Goal: Information Seeking & Learning: Learn about a topic

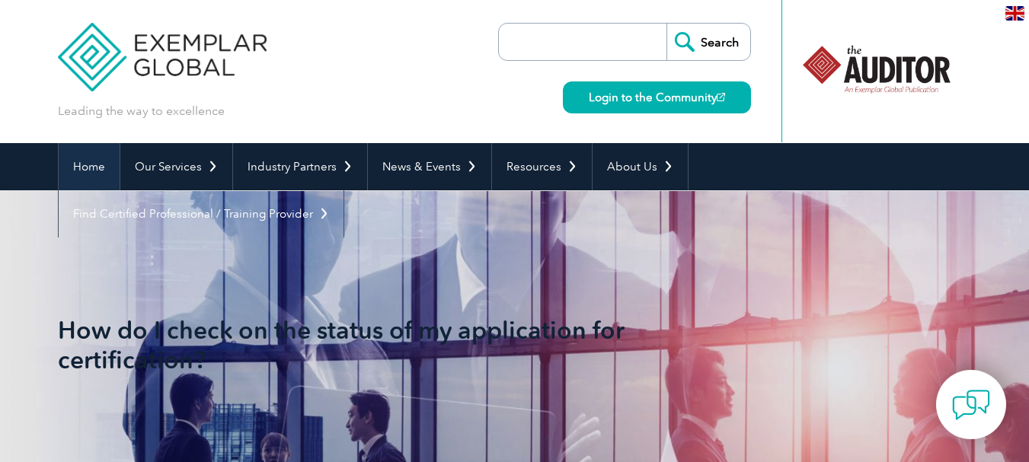
click at [94, 166] on link "Home" at bounding box center [89, 166] width 61 height 47
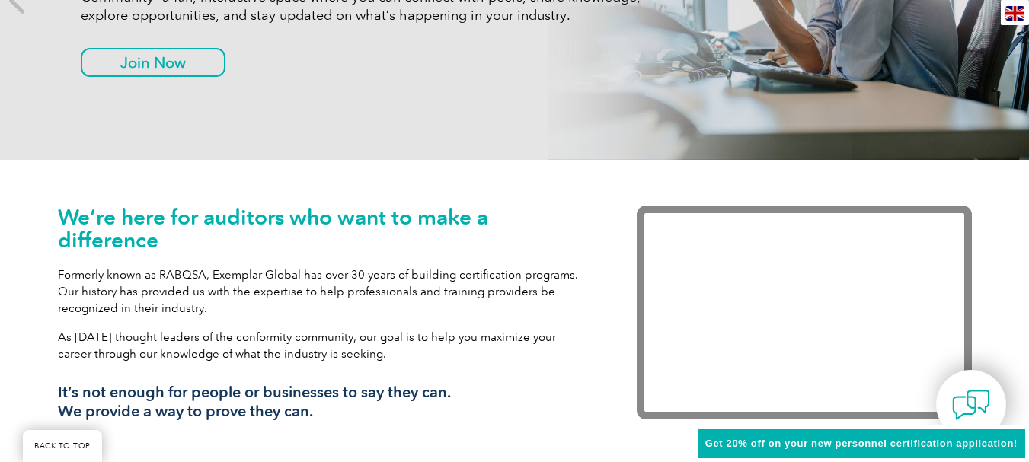
scroll to position [424, 0]
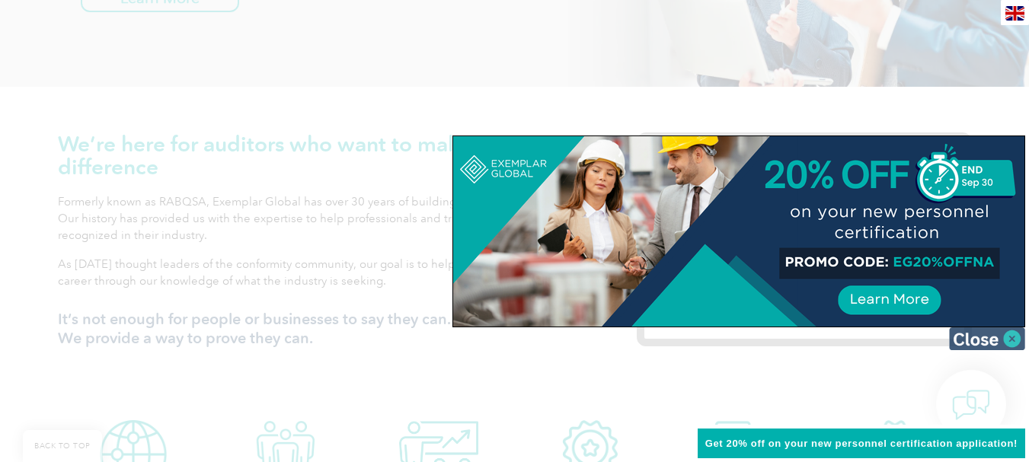
click at [1008, 340] on img at bounding box center [987, 339] width 76 height 23
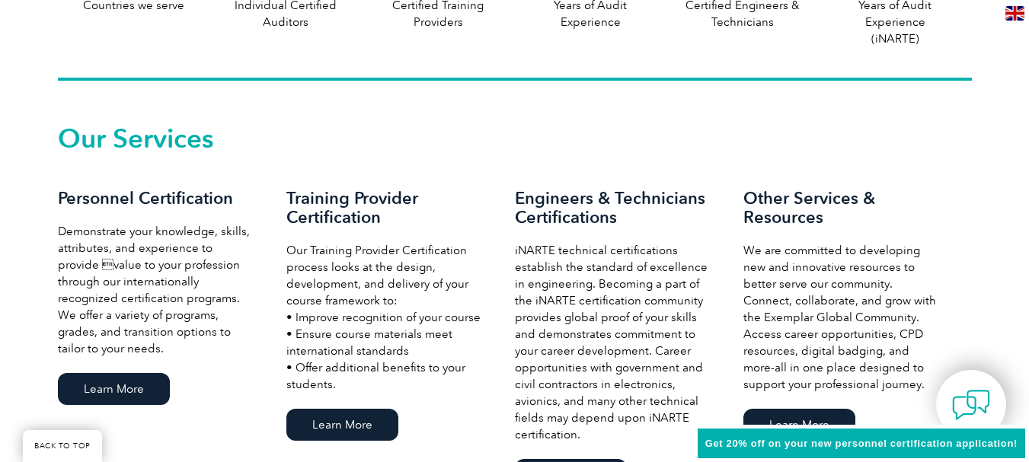
scroll to position [1015, 0]
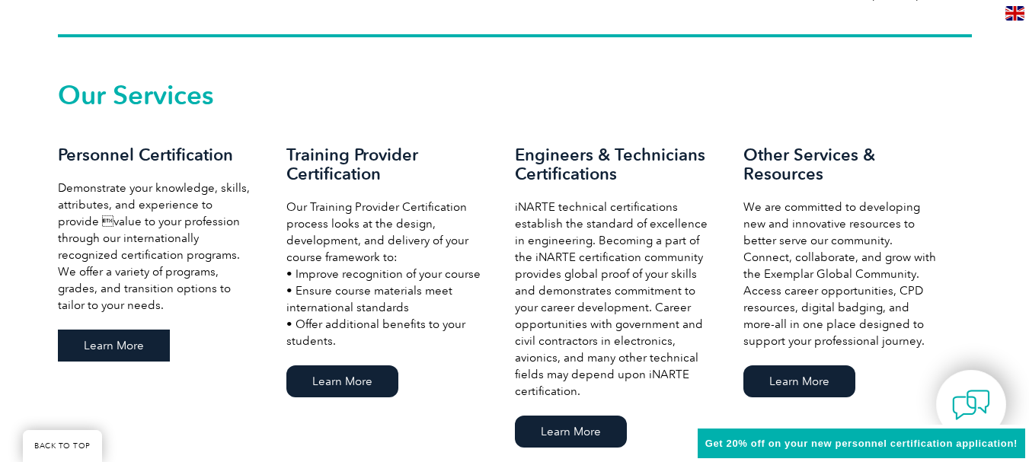
click at [103, 345] on link "Learn More" at bounding box center [114, 346] width 112 height 32
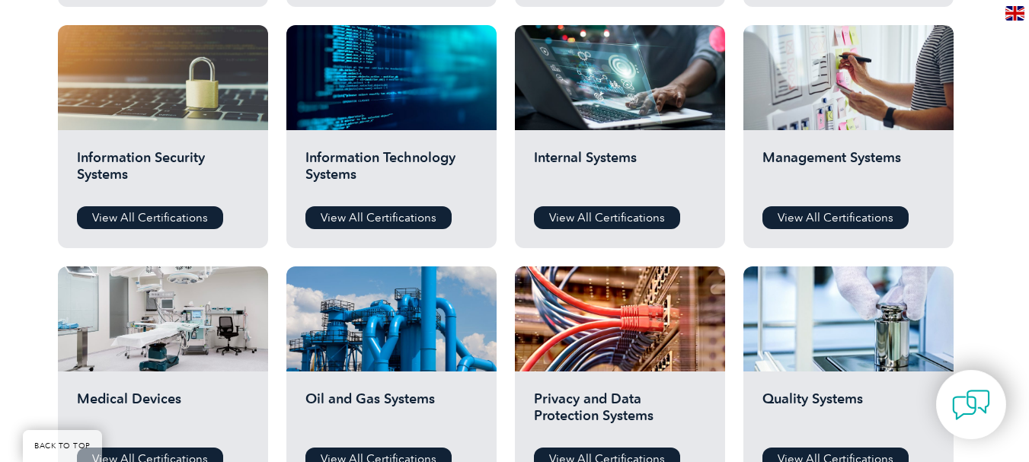
scroll to position [755, 0]
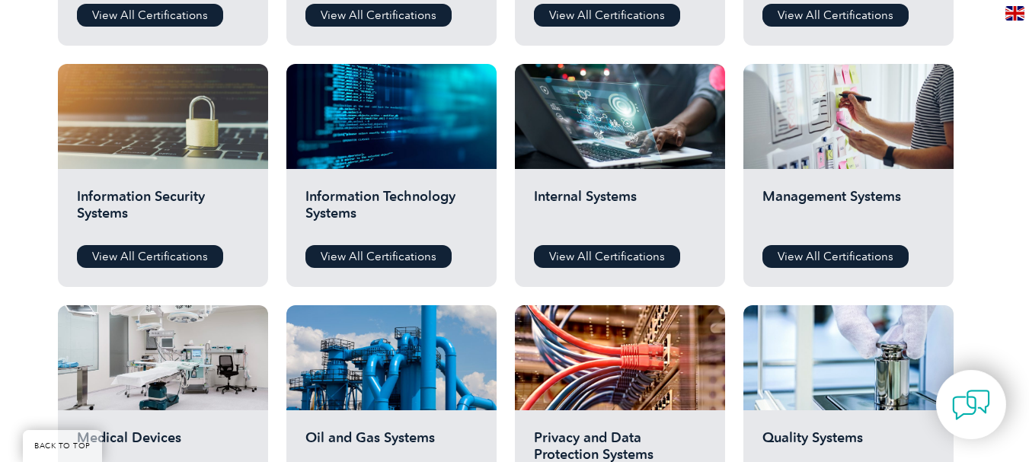
drag, startPoint x: 1019, startPoint y: 238, endPoint x: 1022, endPoint y: 184, distance: 54.2
click at [1022, 184] on div "Before You Apply For a Certification Download the “Certification Requirements” …" at bounding box center [514, 225] width 1029 height 1217
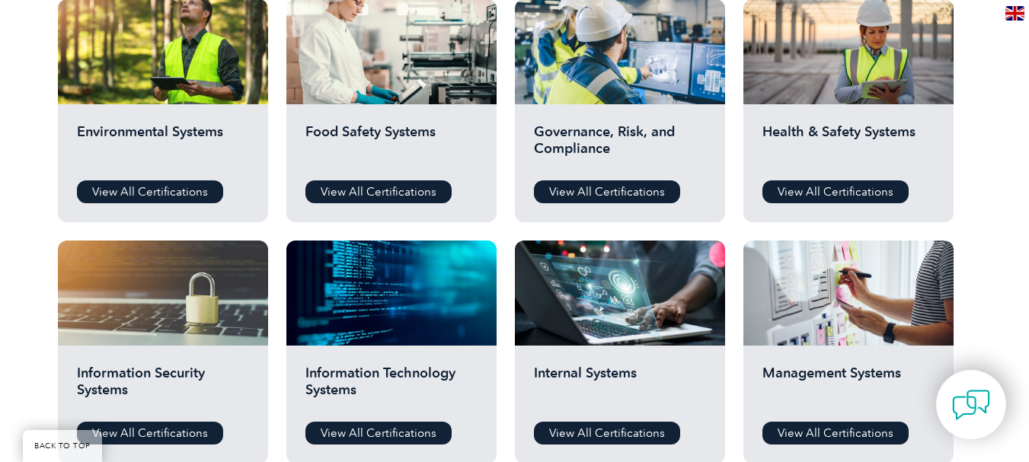
scroll to position [505, 0]
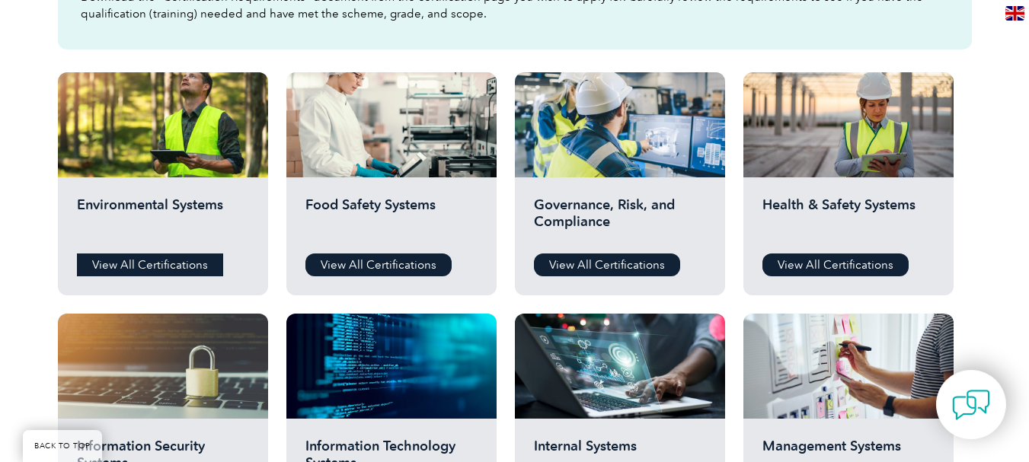
click at [179, 261] on link "View All Certifications" at bounding box center [150, 265] width 146 height 23
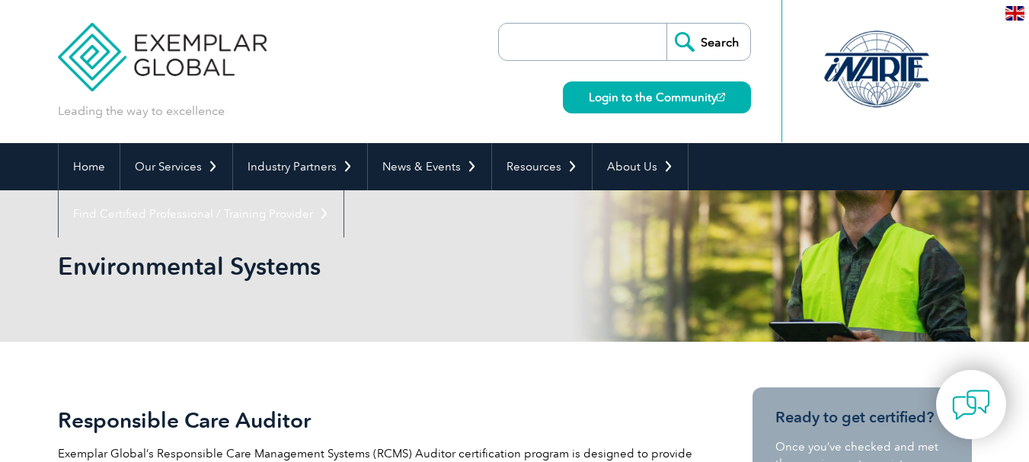
click at [421, 268] on h1 "Environmental Systems" at bounding box center [350, 266] width 585 height 30
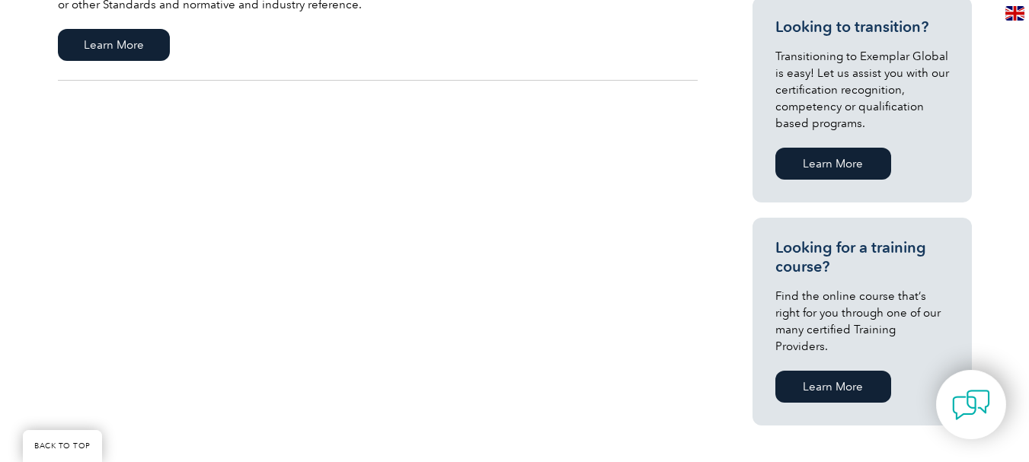
scroll to position [853, 0]
